Goal: Task Accomplishment & Management: Use online tool/utility

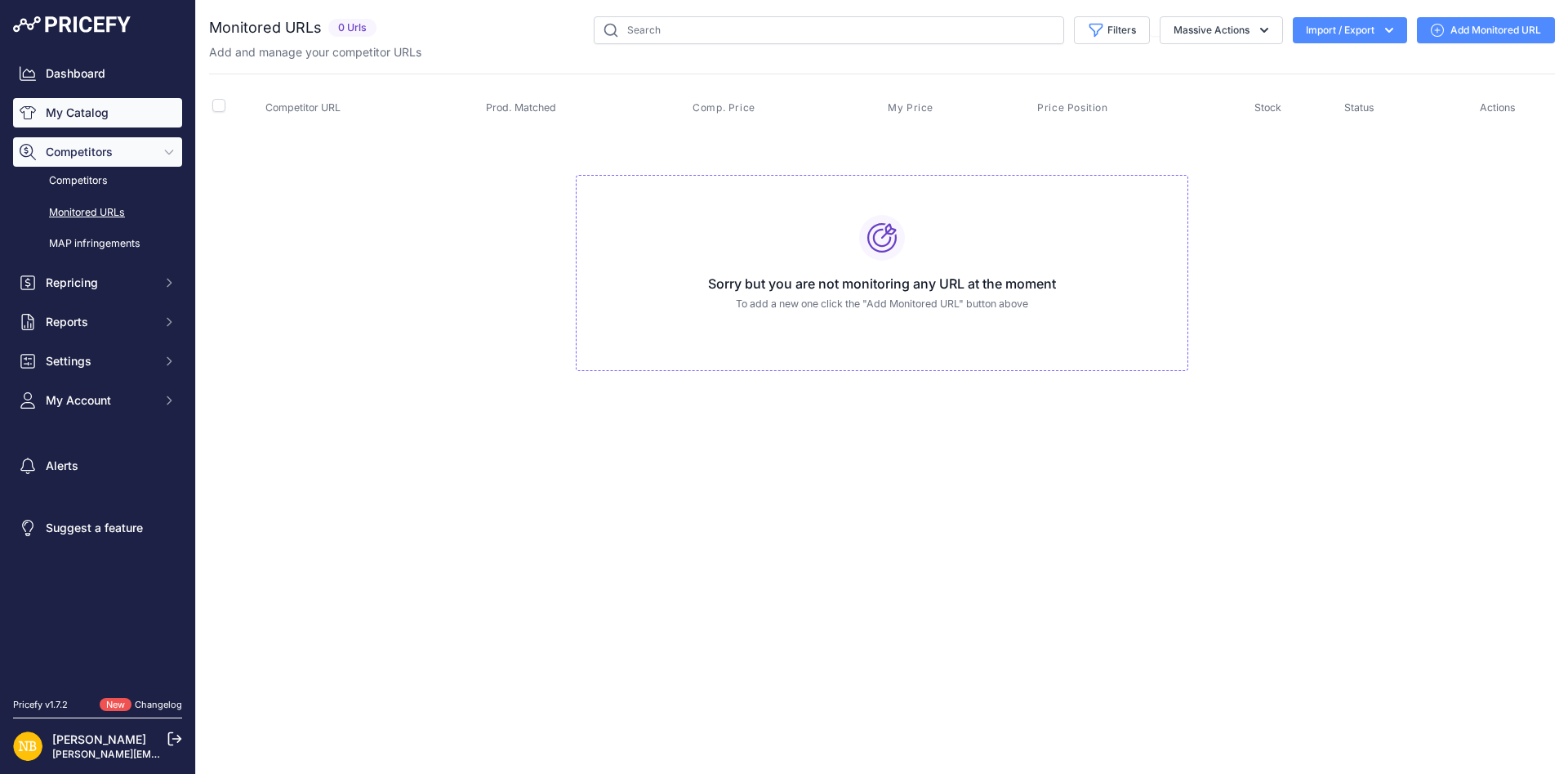
click at [153, 107] on link "My Catalog" at bounding box center [97, 112] width 169 height 29
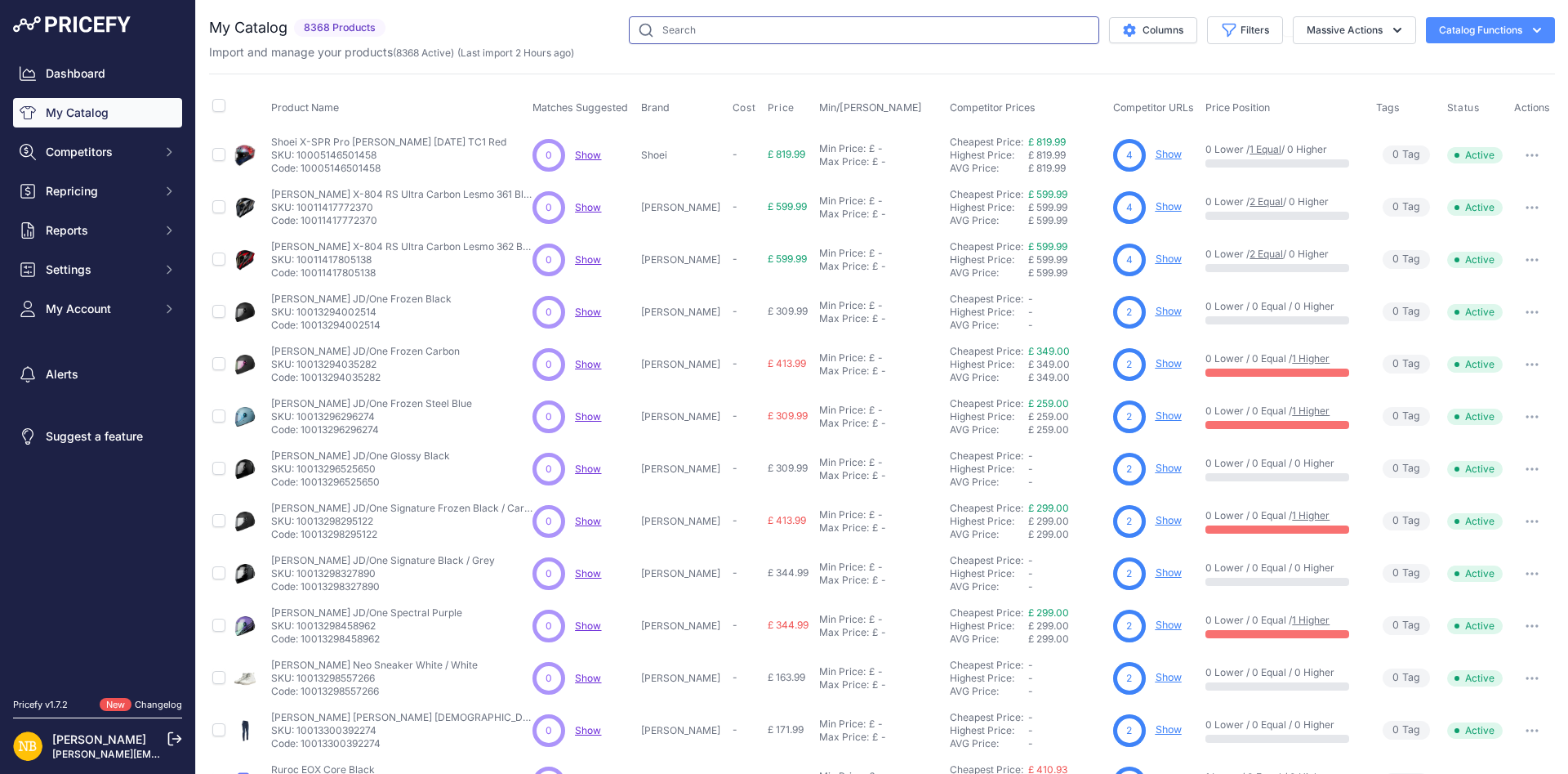
click at [886, 32] on input "text" at bounding box center [864, 30] width 470 height 27
paste input "LS2 FF908 Strobe 2 Matt Navy Blue"
type input "LS2 FF908 Strobe 2 Matt Navy Blue"
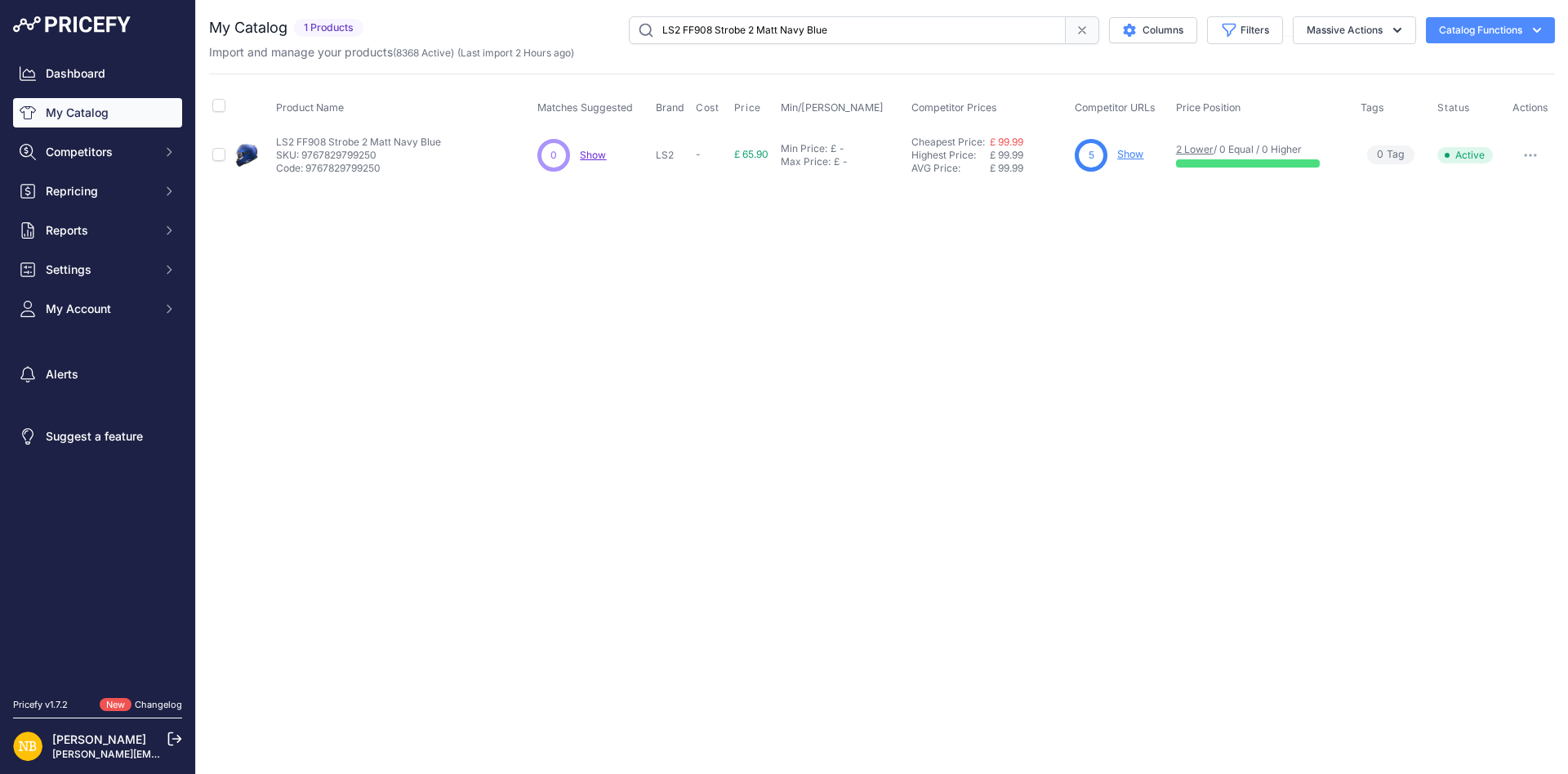
click at [1134, 151] on link "Show" at bounding box center [1130, 154] width 26 height 12
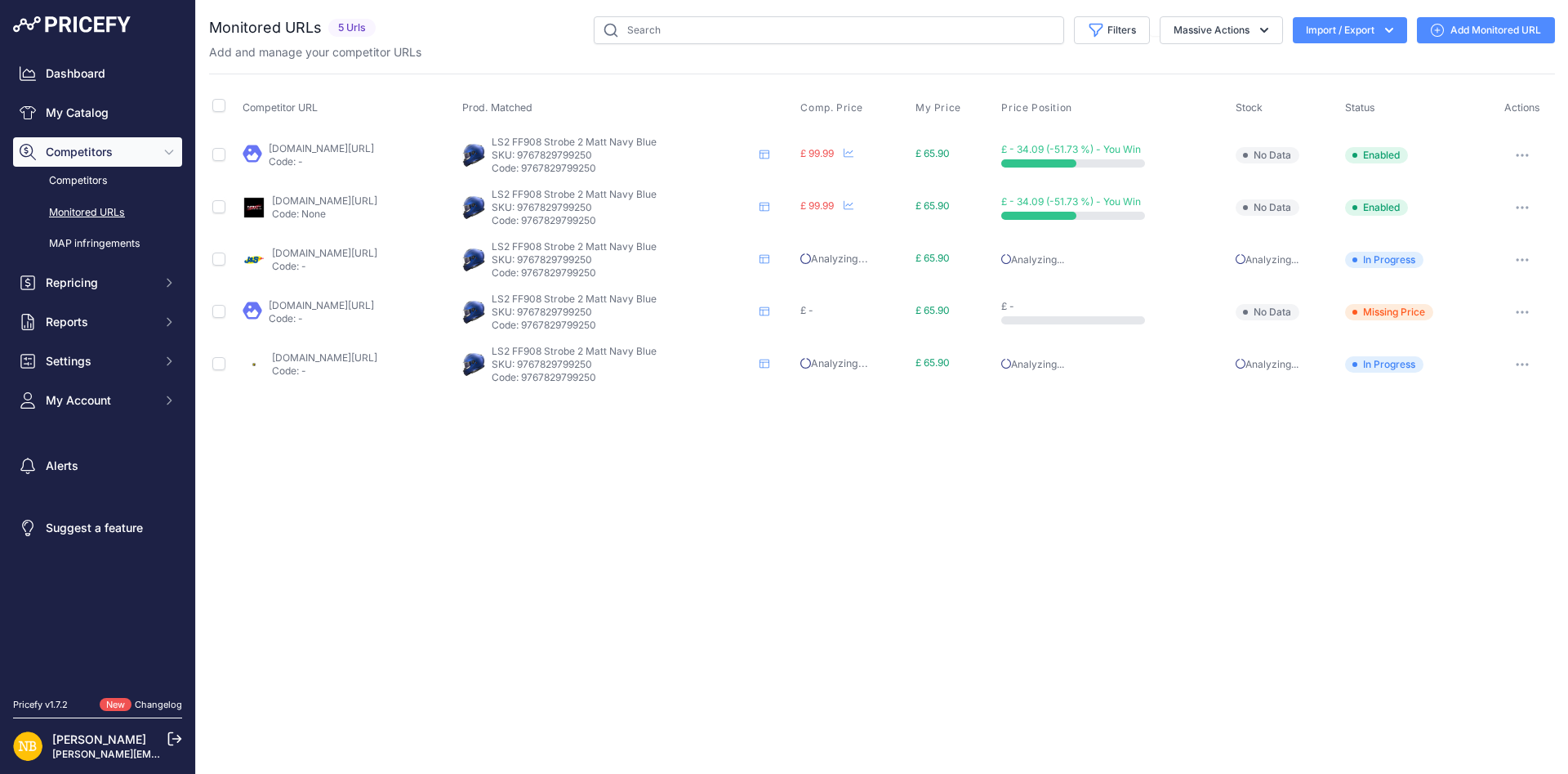
click at [358, 247] on link "jsaccessories.co.uk/product/ls2-ff908-strobe-ii-helmet-matt-navy-blue-71735?pri…" at bounding box center [325, 252] width 106 height 12
